Goal: Use online tool/utility: Utilize a website feature to perform a specific function

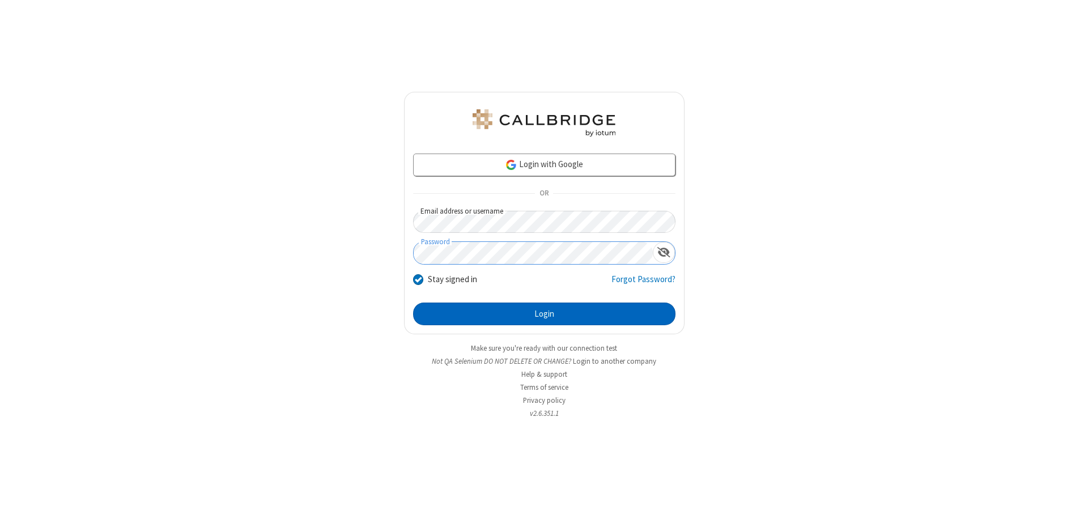
click at [544, 314] on button "Login" at bounding box center [544, 314] width 262 height 23
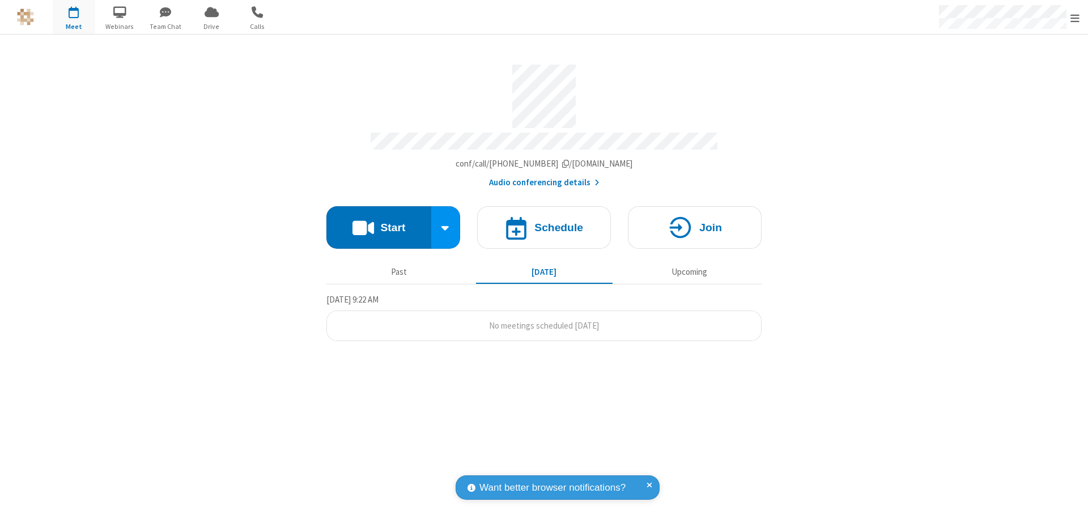
click at [379, 222] on button "Start" at bounding box center [378, 227] width 105 height 43
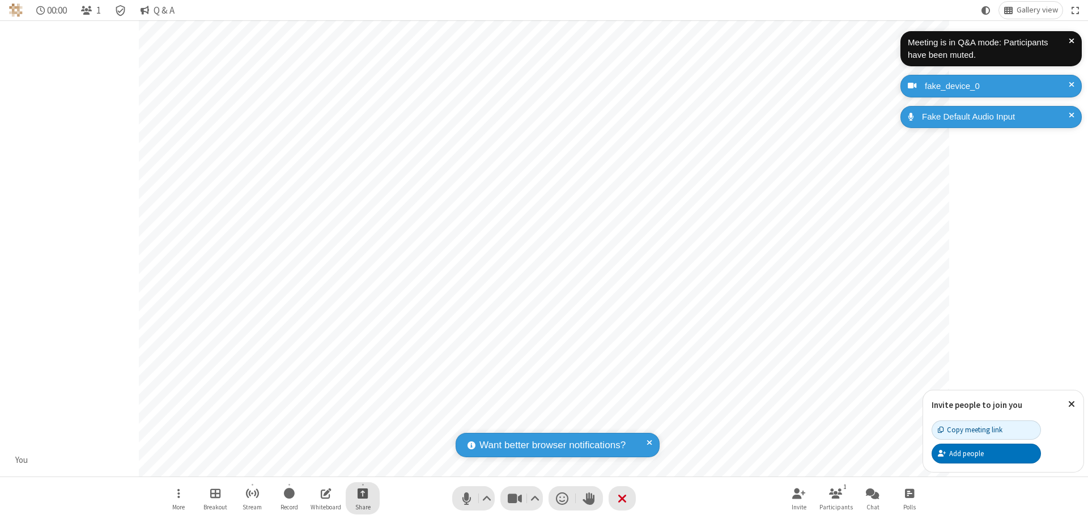
click at [363, 493] on span "Start sharing" at bounding box center [363, 493] width 11 height 14
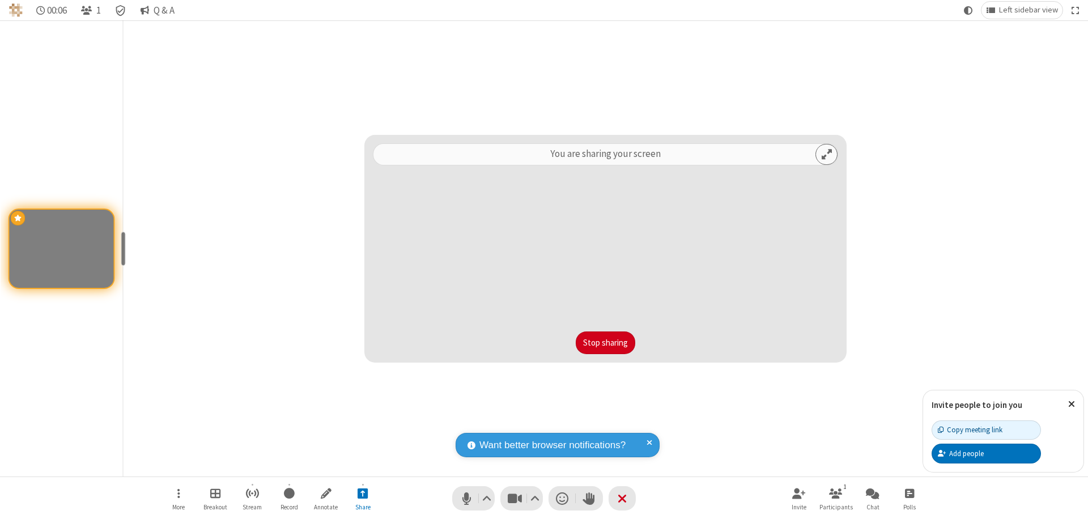
click at [605, 343] on button "Stop sharing" at bounding box center [606, 343] width 60 height 23
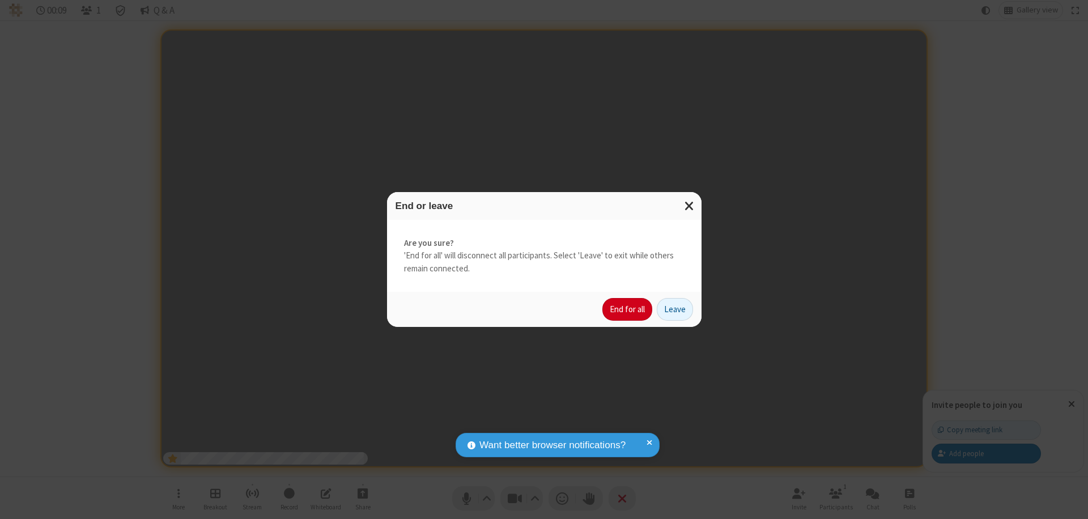
click at [628, 309] on button "End for all" at bounding box center [627, 309] width 50 height 23
